Goal: Check status: Check status

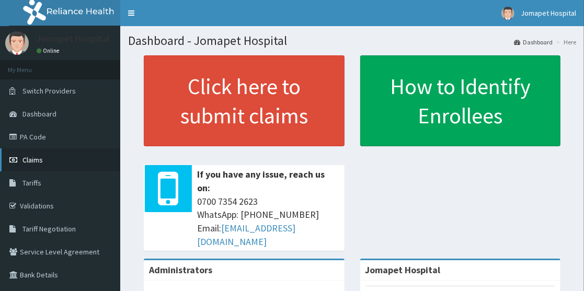
click at [36, 158] on span "Claims" at bounding box center [32, 159] width 20 height 9
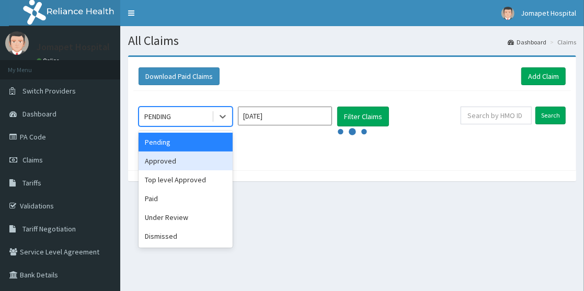
click at [199, 167] on div "Approved" at bounding box center [186, 161] width 94 height 19
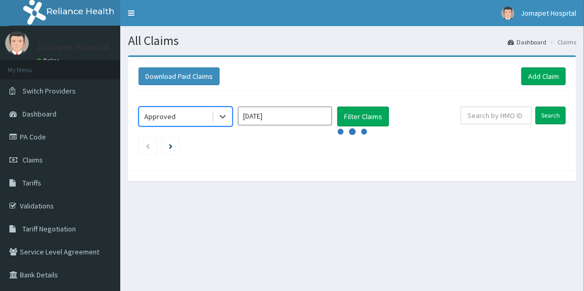
click at [366, 117] on icon "audio-loading" at bounding box center [352, 131] width 31 height 31
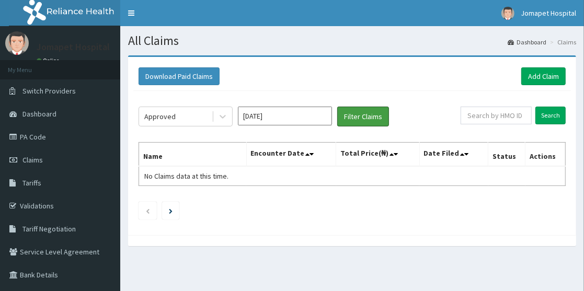
click at [366, 117] on button "Filter Claims" at bounding box center [363, 117] width 52 height 20
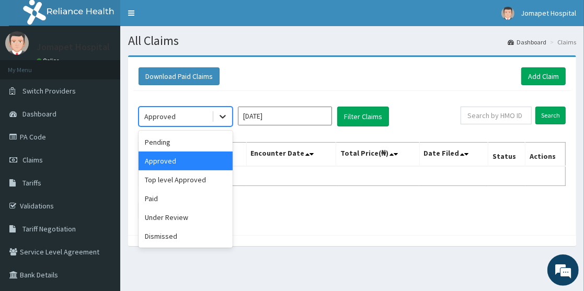
click at [223, 116] on icon at bounding box center [223, 116] width 10 height 10
click at [191, 179] on div "Top level Approved" at bounding box center [186, 180] width 94 height 19
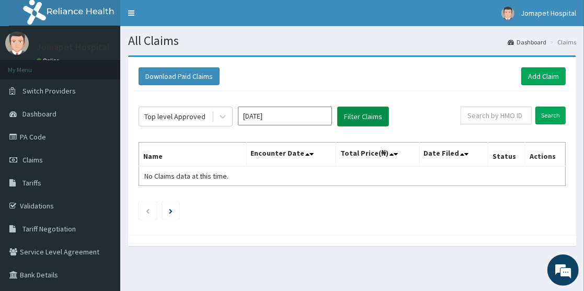
click at [356, 115] on button "Filter Claims" at bounding box center [363, 117] width 52 height 20
